Goal: Information Seeking & Learning: Understand process/instructions

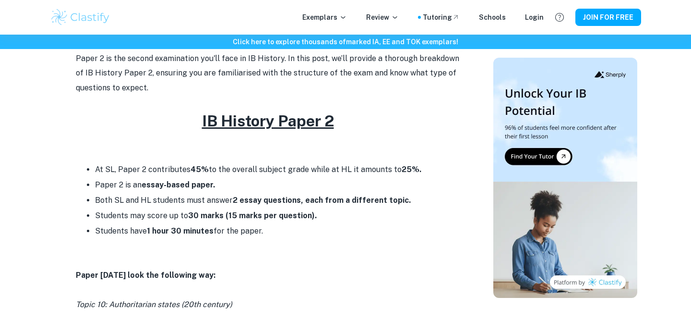
scroll to position [556, 0]
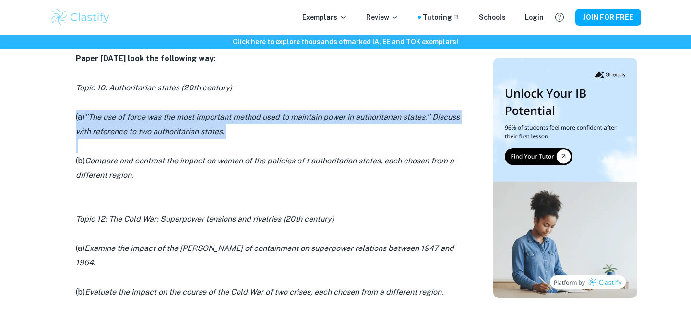
drag, startPoint x: 126, startPoint y: 103, endPoint x: 173, endPoint y: 153, distance: 68.6
click at [170, 151] on div "Paper 2 is the second examination you'll face in IB History. In this post, we’l…" at bounding box center [268, 317] width 384 height 965
click at [173, 153] on p at bounding box center [268, 146] width 384 height 14
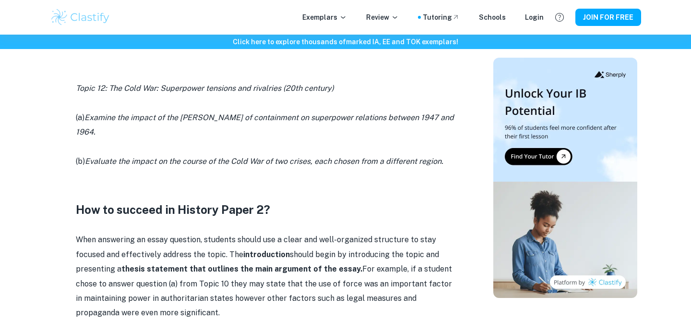
scroll to position [813, 0]
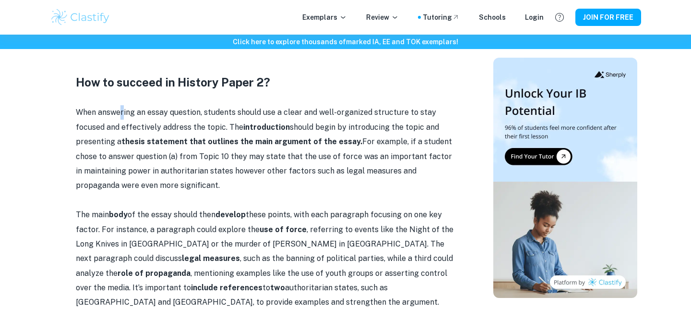
drag, startPoint x: 119, startPoint y: 93, endPoint x: 124, endPoint y: 100, distance: 9.1
click at [124, 105] on p "When answering an essay question, students should use a clear and well-organize…" at bounding box center [268, 148] width 384 height 87
drag, startPoint x: 145, startPoint y: 125, endPoint x: 255, endPoint y: 134, distance: 110.2
click at [255, 134] on p "When answering an essay question, students should use a clear and well-organize…" at bounding box center [268, 148] width 384 height 87
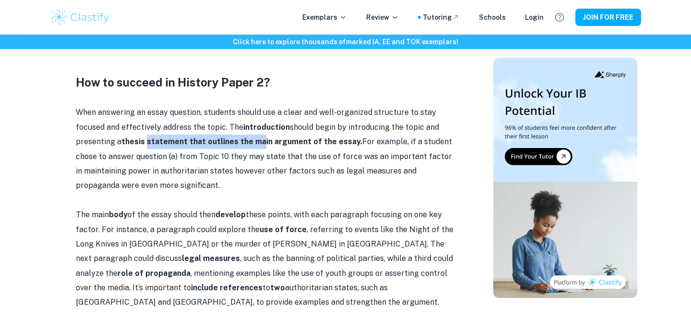
click at [255, 134] on p "When answering an essay question, students should use a clear and well-organize…" at bounding box center [268, 148] width 384 height 87
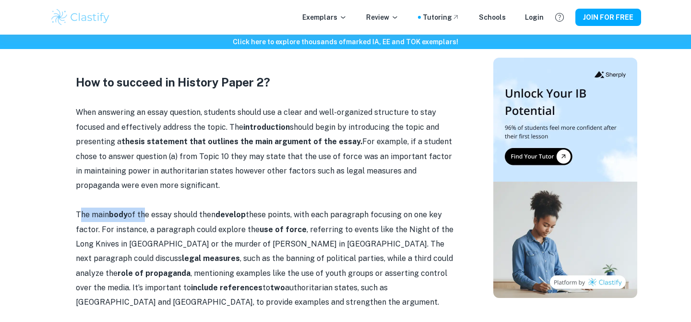
drag, startPoint x: 78, startPoint y: 197, endPoint x: 141, endPoint y: 207, distance: 63.2
click at [141, 207] on p "The main body of the essay should then develop these points, with each paragrap…" at bounding box center [268, 258] width 384 height 102
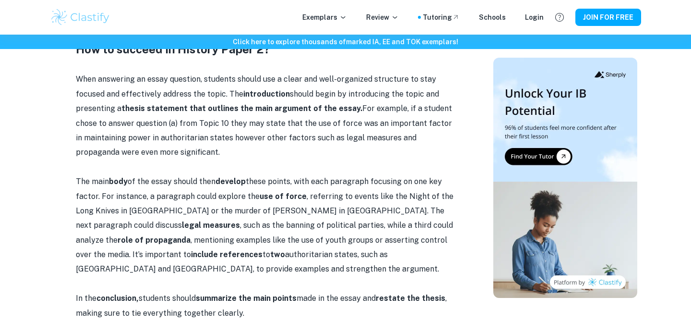
scroll to position [848, 0]
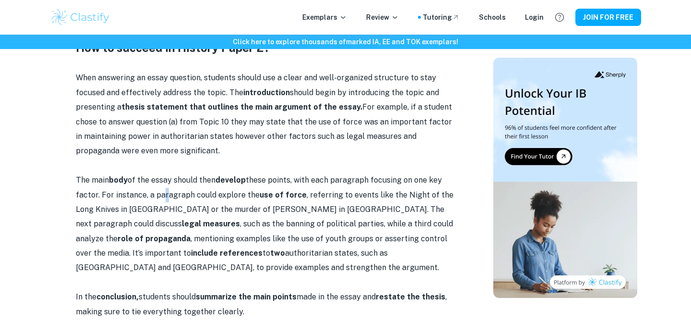
drag, startPoint x: 158, startPoint y: 179, endPoint x: 163, endPoint y: 183, distance: 5.5
click at [163, 183] on p "The main body of the essay should then develop these points, with each paragrap…" at bounding box center [268, 224] width 384 height 102
click at [163, 188] on p "The main body of the essay should then develop these points, with each paragrap…" at bounding box center [268, 224] width 384 height 102
drag, startPoint x: 163, startPoint y: 189, endPoint x: 163, endPoint y: 201, distance: 12.5
click at [163, 201] on p "The main body of the essay should then develop these points, with each paragrap…" at bounding box center [268, 224] width 384 height 102
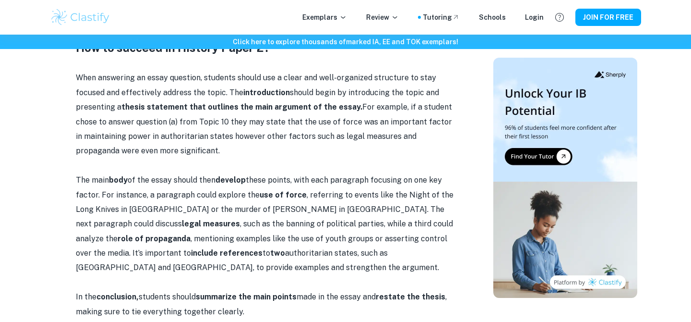
click at [163, 201] on p "The main body of the essay should then develop these points, with each paragrap…" at bounding box center [268, 224] width 384 height 102
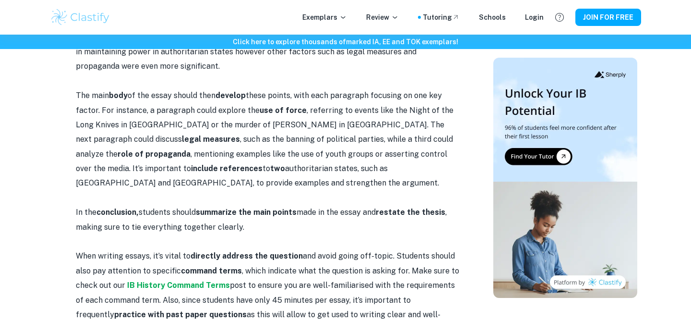
scroll to position [974, 0]
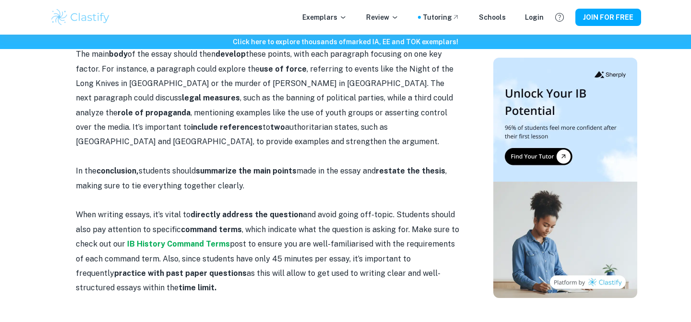
drag, startPoint x: 173, startPoint y: 161, endPoint x: 176, endPoint y: 168, distance: 7.8
click at [176, 168] on p "In the conclusion, students should summarize the main points made in the essay …" at bounding box center [268, 178] width 384 height 29
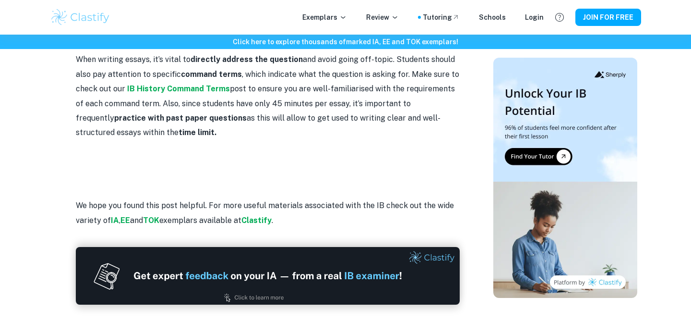
scroll to position [1203, 0]
